Goal: Task Accomplishment & Management: Complete application form

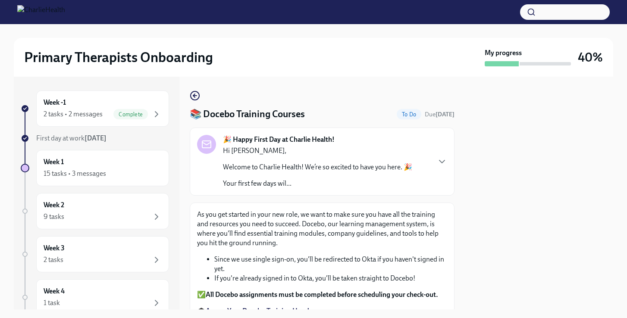
scroll to position [101, 0]
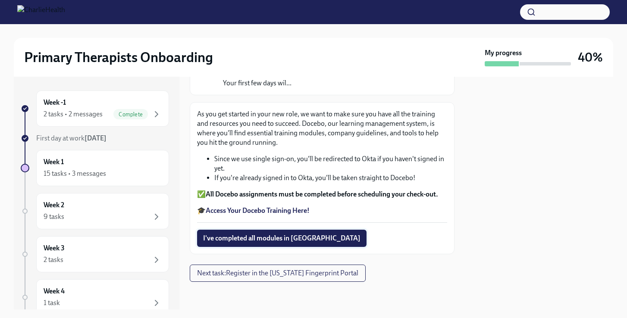
click at [295, 241] on span "I've completed all modules in [GEOGRAPHIC_DATA]" at bounding box center [281, 238] width 157 height 9
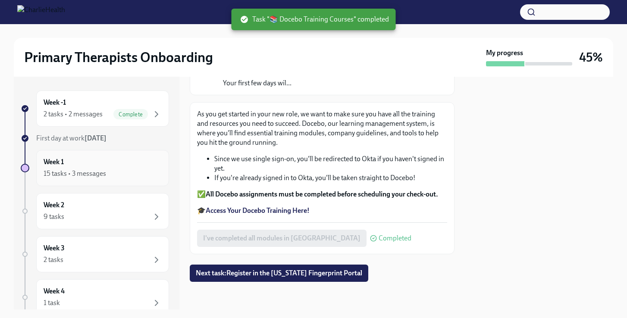
click at [110, 163] on div "Week 1 15 tasks • 3 messages" at bounding box center [103, 168] width 118 height 22
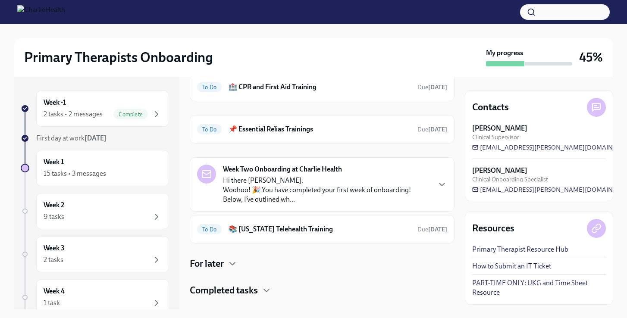
scroll to position [280, 0]
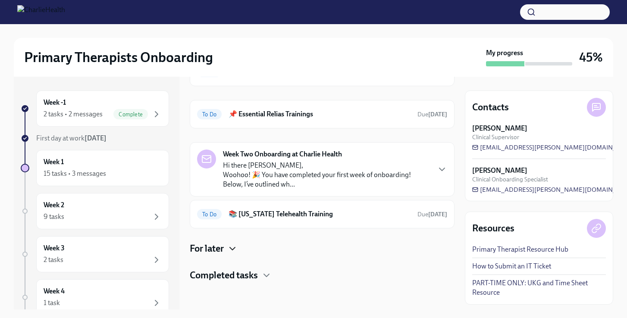
click at [230, 252] on icon "button" at bounding box center [232, 249] width 10 height 10
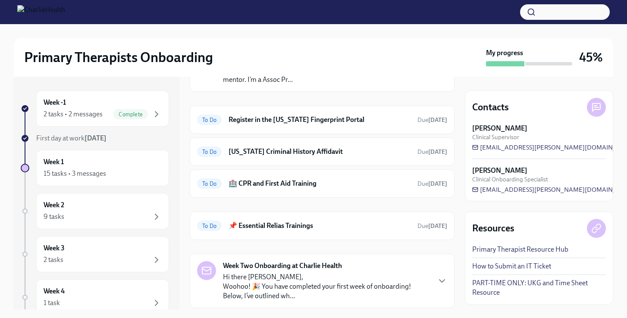
scroll to position [160, 0]
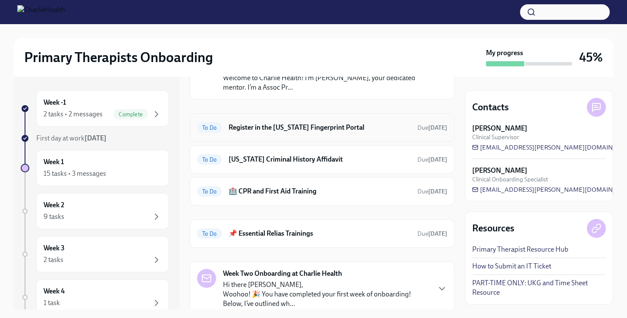
click at [327, 132] on div "To Do Register in the [US_STATE] Fingerprint Portal Due [DATE]" at bounding box center [322, 128] width 250 height 14
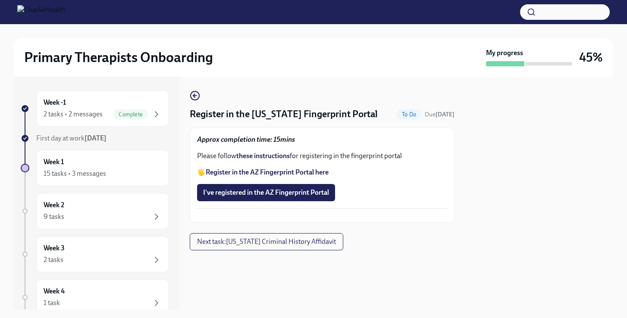
click at [278, 156] on strong "these instructions" at bounding box center [262, 156] width 53 height 8
click at [277, 171] on strong "Register in the AZ Fingerprint Portal here" at bounding box center [267, 172] width 123 height 8
click at [291, 193] on span "I've registered in the AZ Fingerprint Portal" at bounding box center [266, 193] width 126 height 9
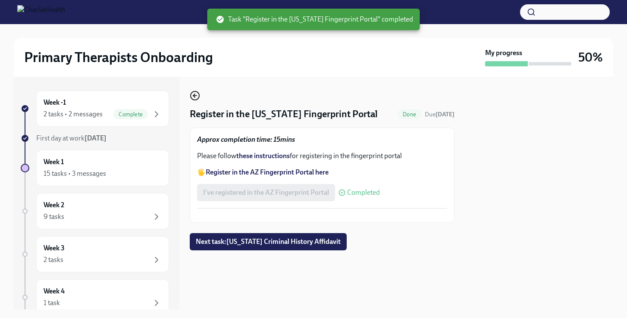
click at [195, 95] on icon "button" at bounding box center [195, 96] width 10 height 10
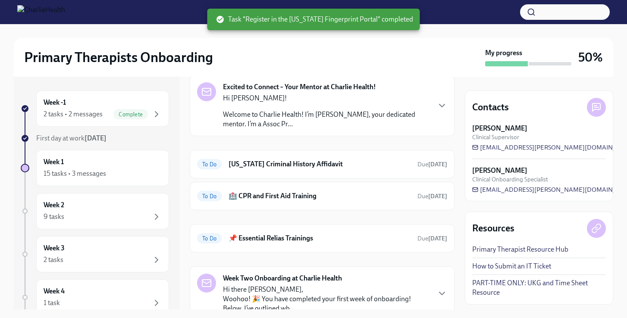
scroll to position [127, 0]
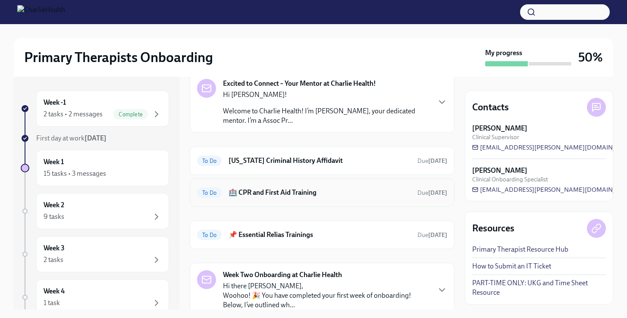
click at [307, 193] on h6 "🏥 CPR and First Aid Training" at bounding box center [320, 192] width 182 height 9
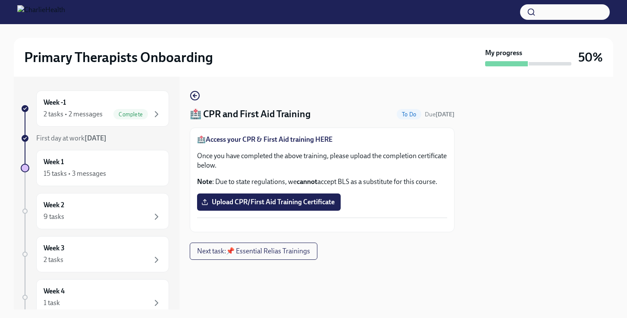
click at [291, 139] on strong "Access your CPR & First Aid training HERE" at bounding box center [269, 139] width 127 height 8
click at [196, 96] on icon "button" at bounding box center [195, 96] width 10 height 10
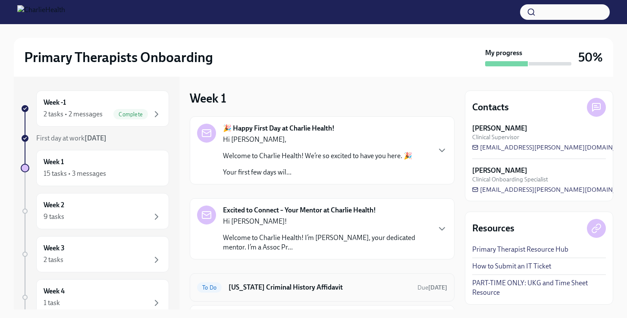
click at [286, 290] on h6 "[US_STATE] Criminal History Affidavit" at bounding box center [320, 287] width 182 height 9
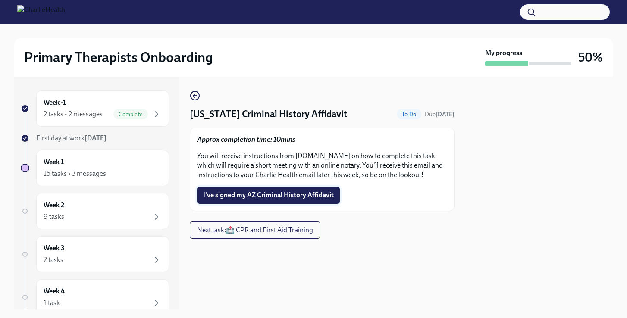
click at [310, 193] on span "I've signed my AZ Criminal History Affidavit" at bounding box center [268, 195] width 131 height 9
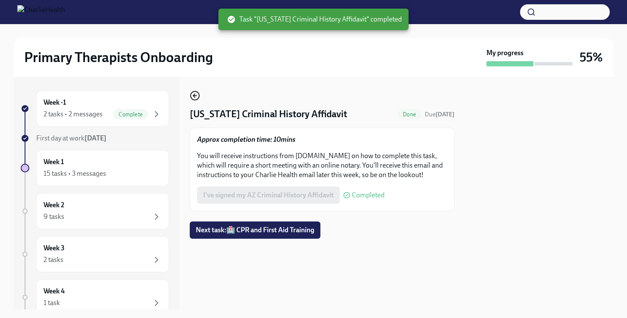
click at [196, 95] on icon "button" at bounding box center [195, 96] width 10 height 10
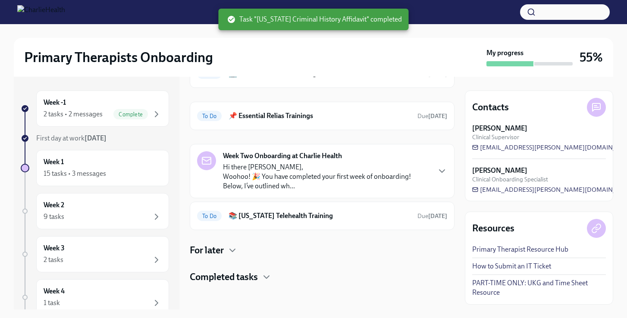
scroll to position [216, 0]
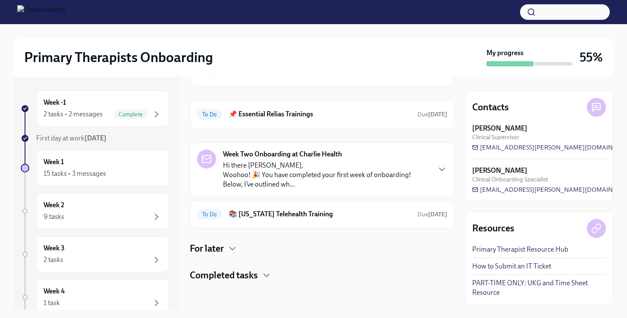
click at [226, 250] on div "For later" at bounding box center [322, 248] width 265 height 13
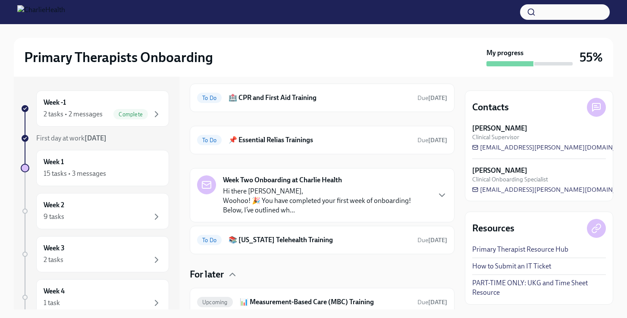
scroll to position [251, 0]
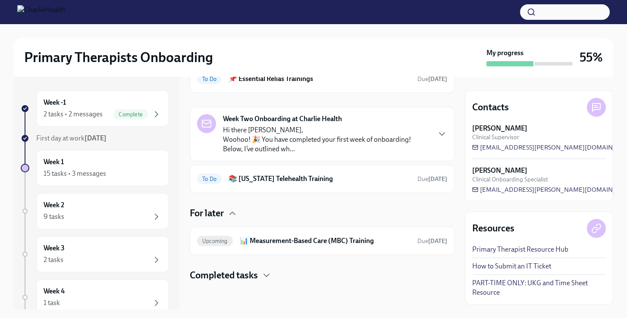
click at [253, 275] on h4 "Completed tasks" at bounding box center [224, 275] width 68 height 13
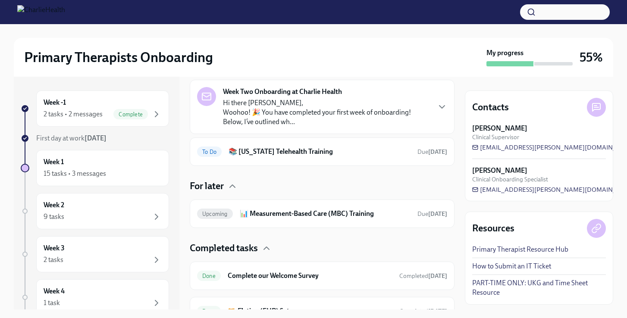
click at [259, 247] on div "Completed tasks" at bounding box center [322, 248] width 265 height 13
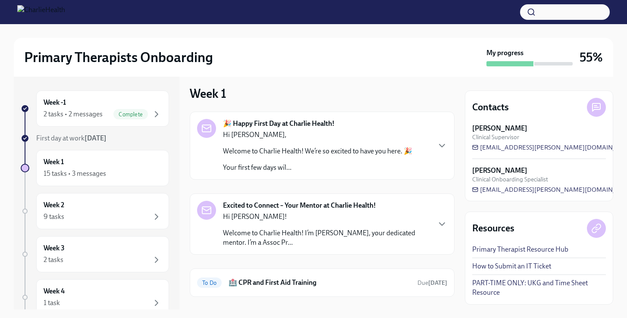
scroll to position [0, 0]
